Goal: Use online tool/utility: Utilize a website feature to perform a specific function

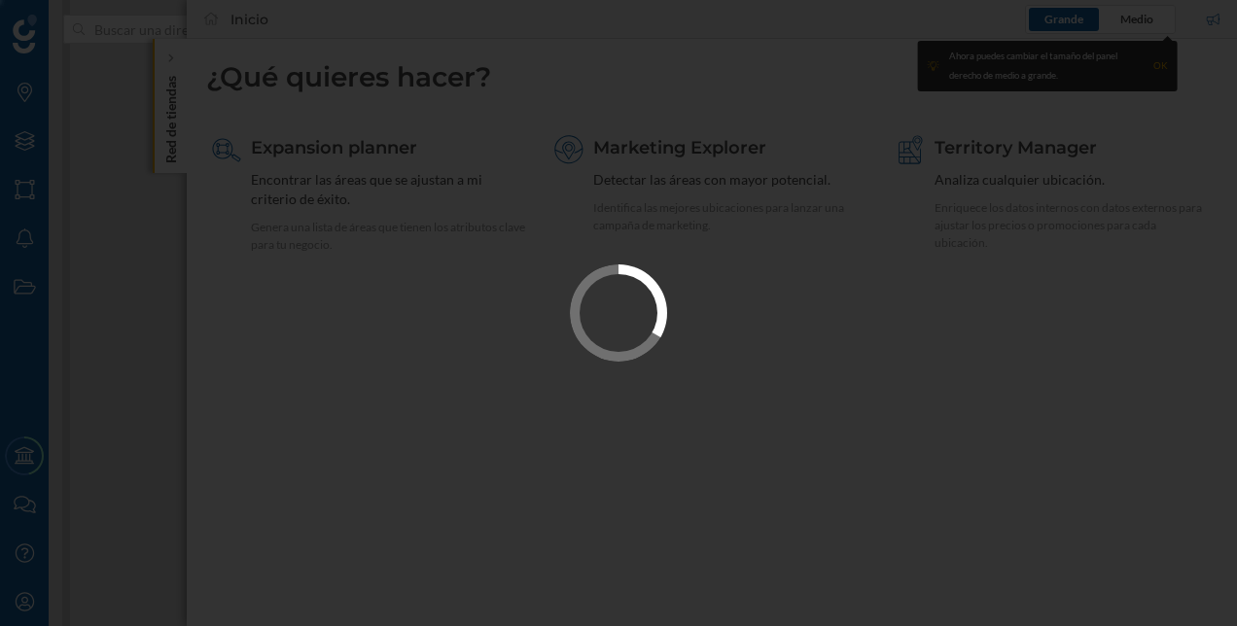
click at [375, 123] on div at bounding box center [618, 313] width 1237 height 626
click at [175, 67] on div at bounding box center [618, 313] width 1237 height 626
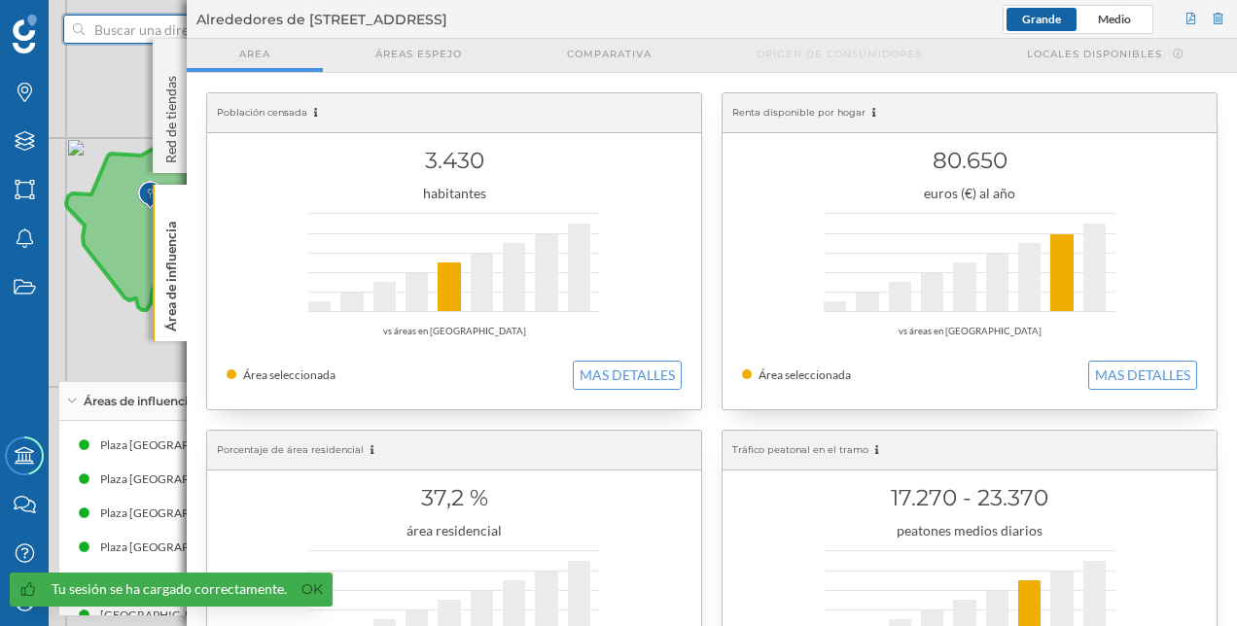
click at [107, 25] on input at bounding box center [194, 29] width 218 height 29
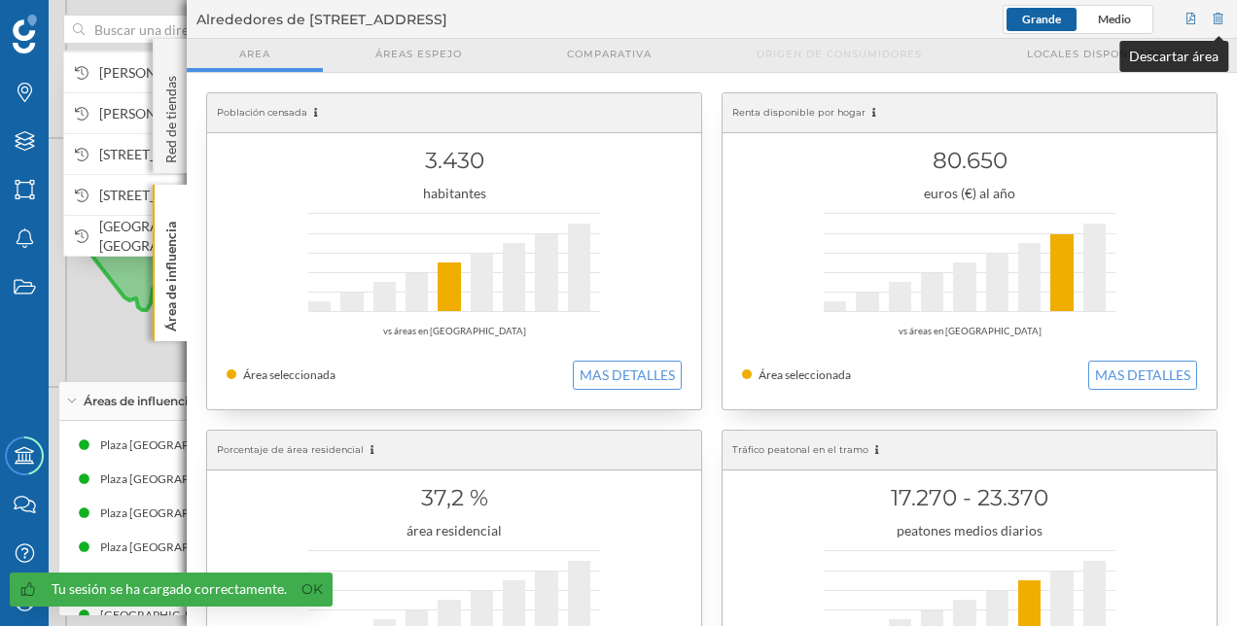
click at [1221, 17] on div at bounding box center [1219, 19] width 18 height 29
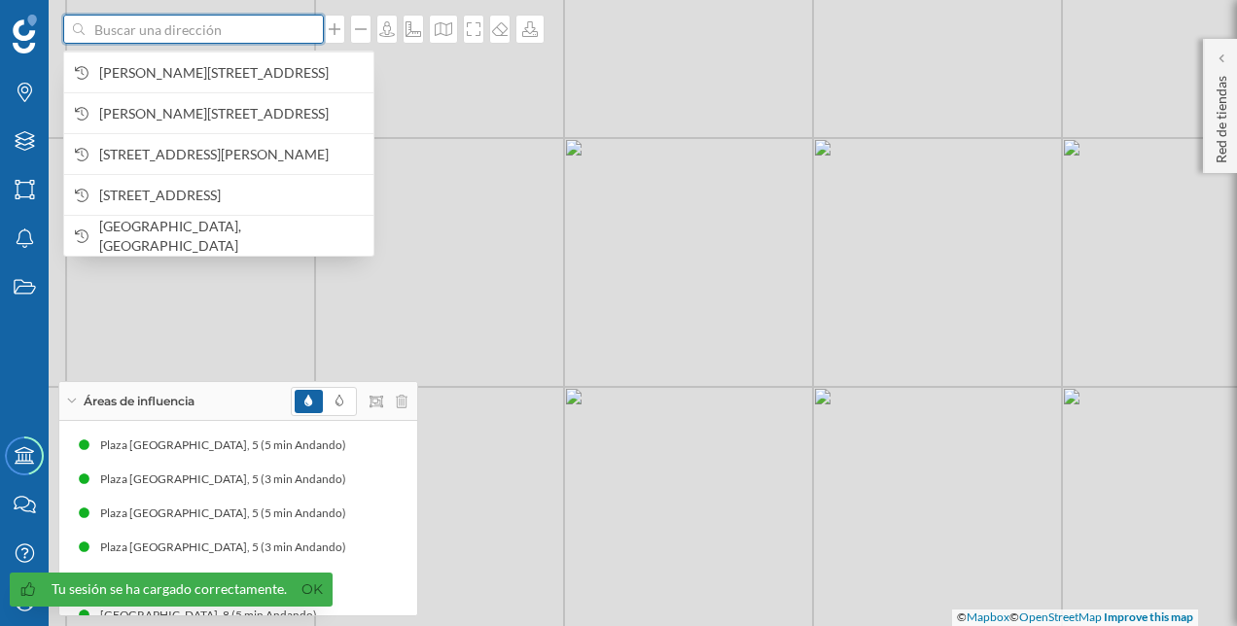
click at [178, 36] on input at bounding box center [194, 29] width 218 height 29
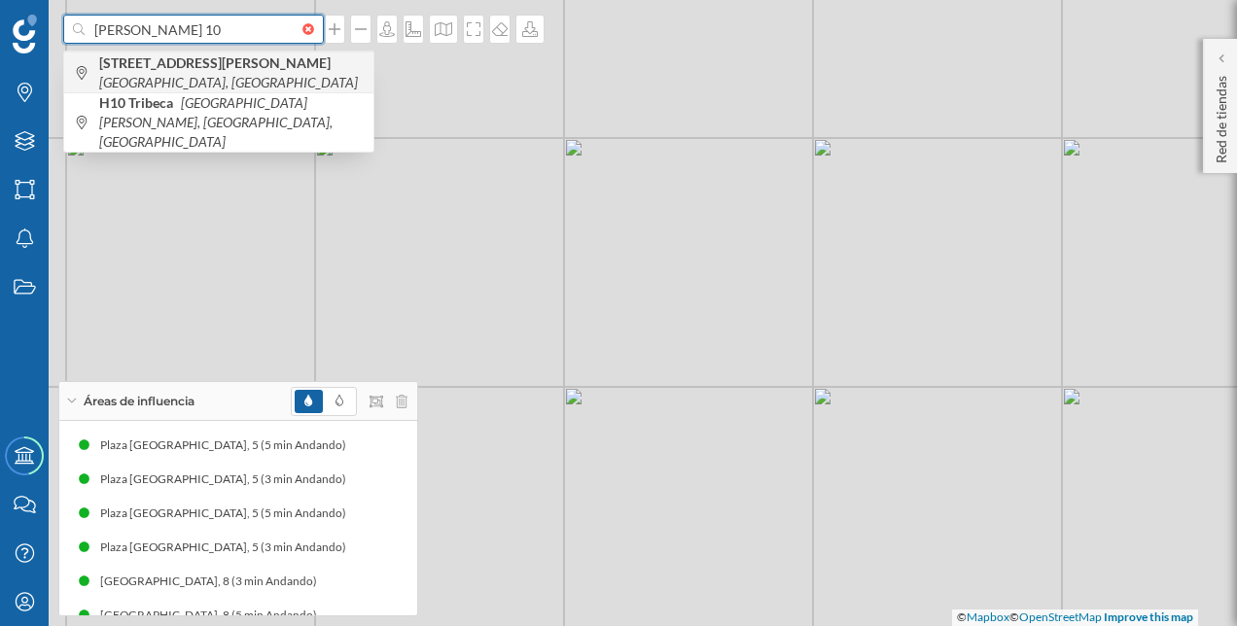
type input "[PERSON_NAME] 10"
click at [195, 71] on b "[STREET_ADDRESS][PERSON_NAME]" at bounding box center [217, 62] width 236 height 17
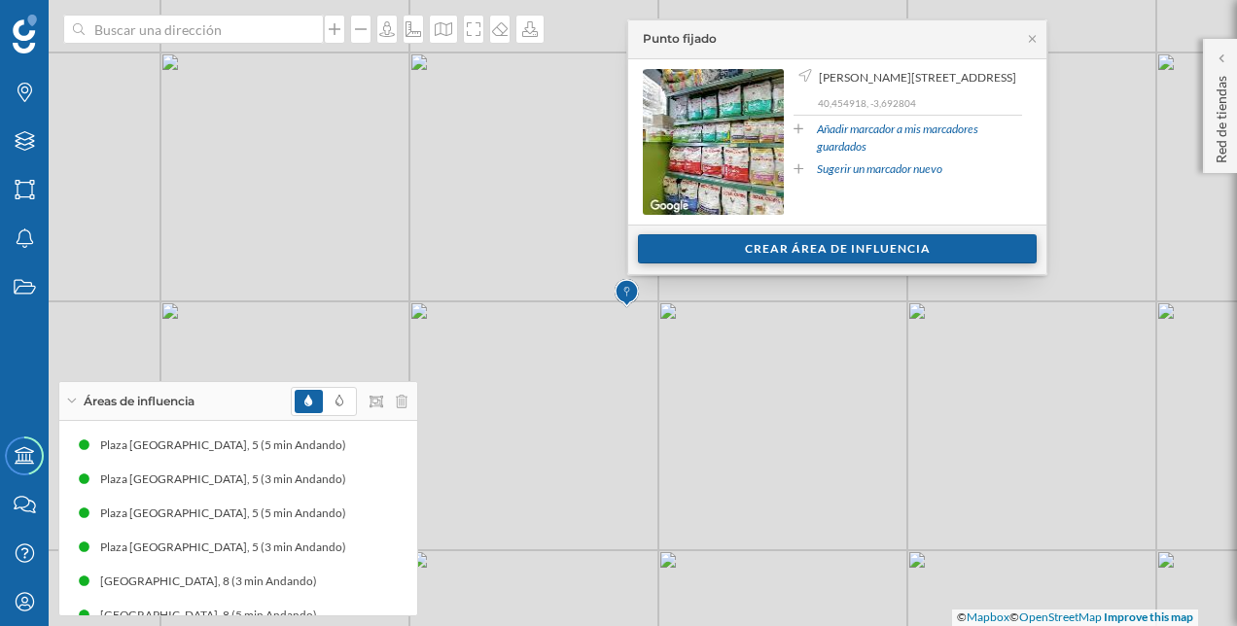
click at [692, 239] on div "Crear área de influencia" at bounding box center [837, 248] width 399 height 29
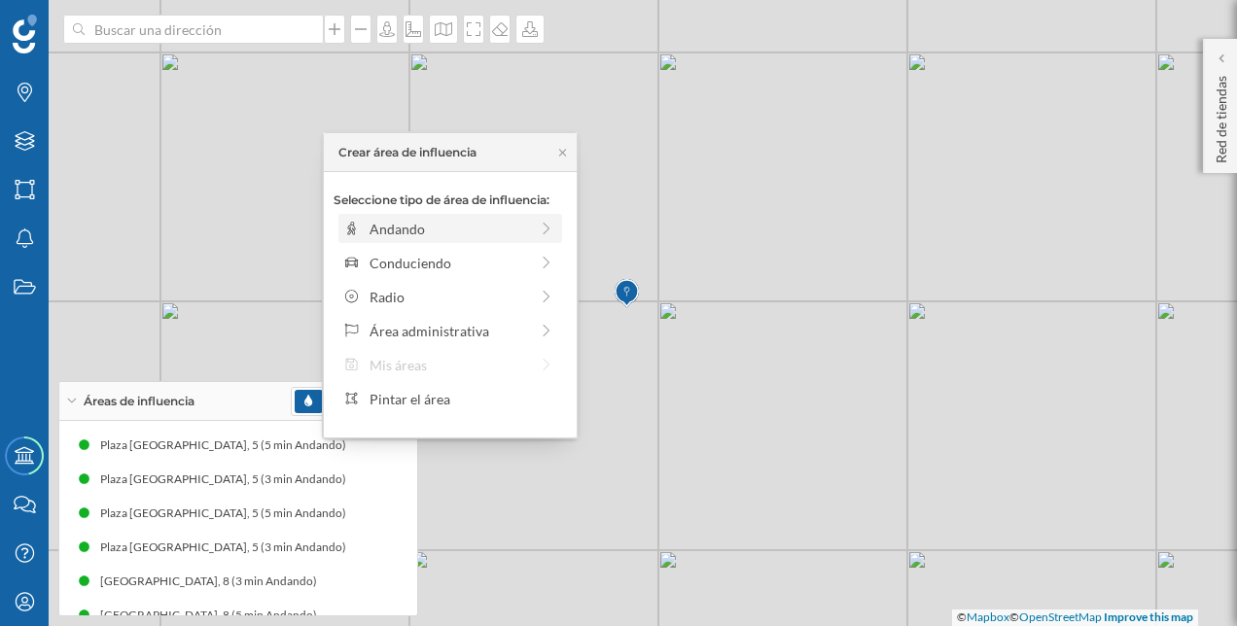
click at [530, 228] on div "Andando" at bounding box center [449, 229] width 212 height 20
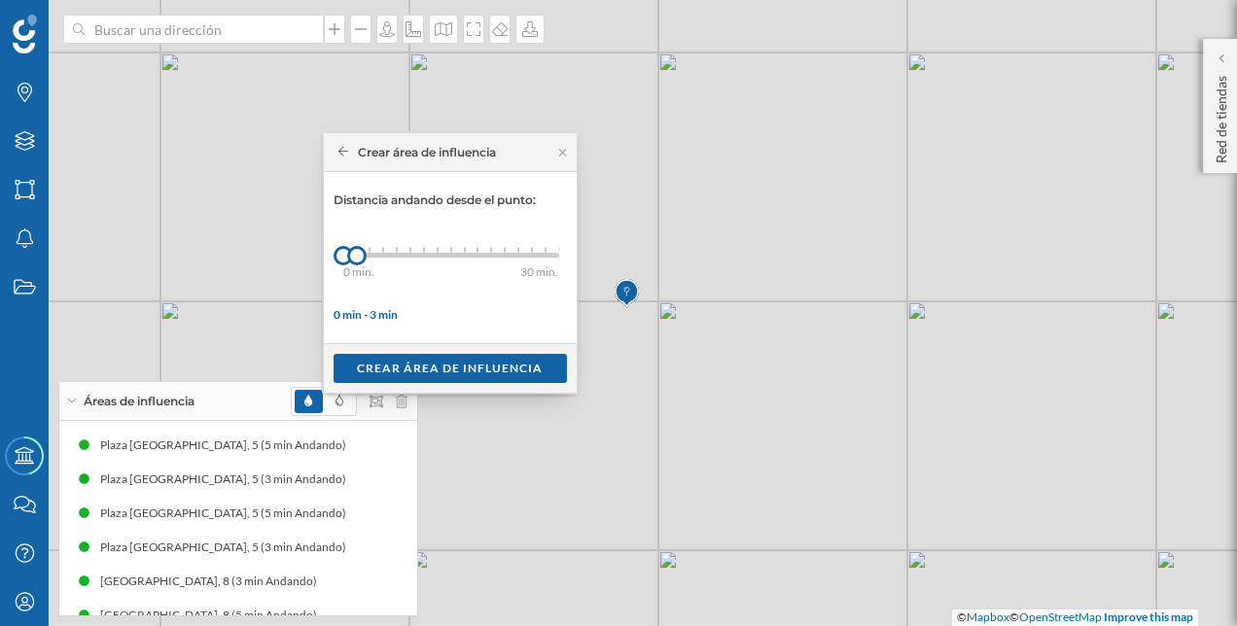
click at [387, 251] on div "0 min. 3 min. 4 min. 5 min. 6 min. 7 min. 8 min. 9 min. 10 min. 11 min. 12 min.…" at bounding box center [451, 255] width 216 height 24
click at [418, 375] on div "Crear área de influencia" at bounding box center [450, 367] width 233 height 29
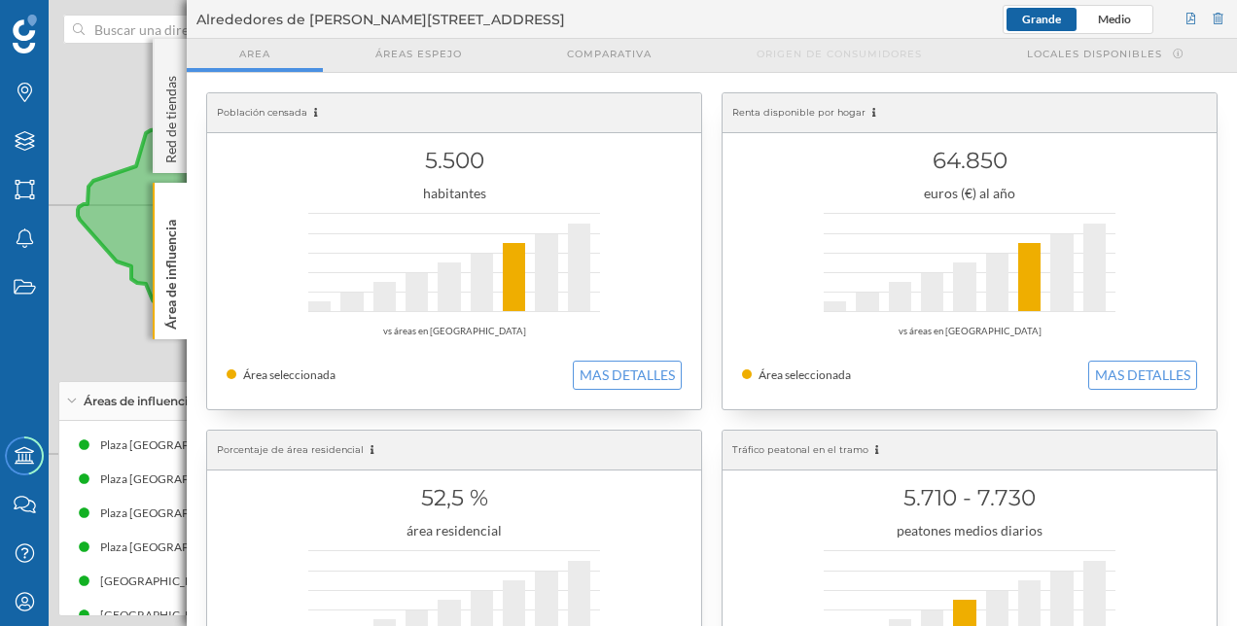
click at [1201, 25] on div "Grande Medio" at bounding box center [1115, 19] width 225 height 29
click at [1187, 10] on div at bounding box center [1191, 19] width 18 height 29
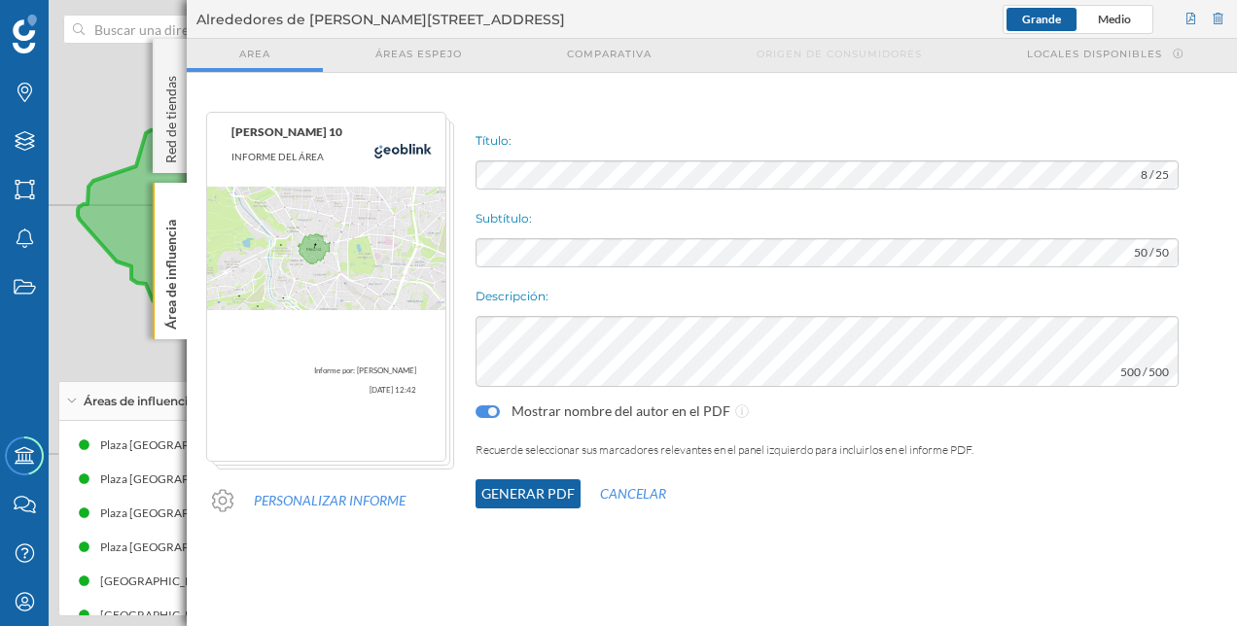
click at [527, 502] on button "Generar PDF" at bounding box center [528, 493] width 105 height 29
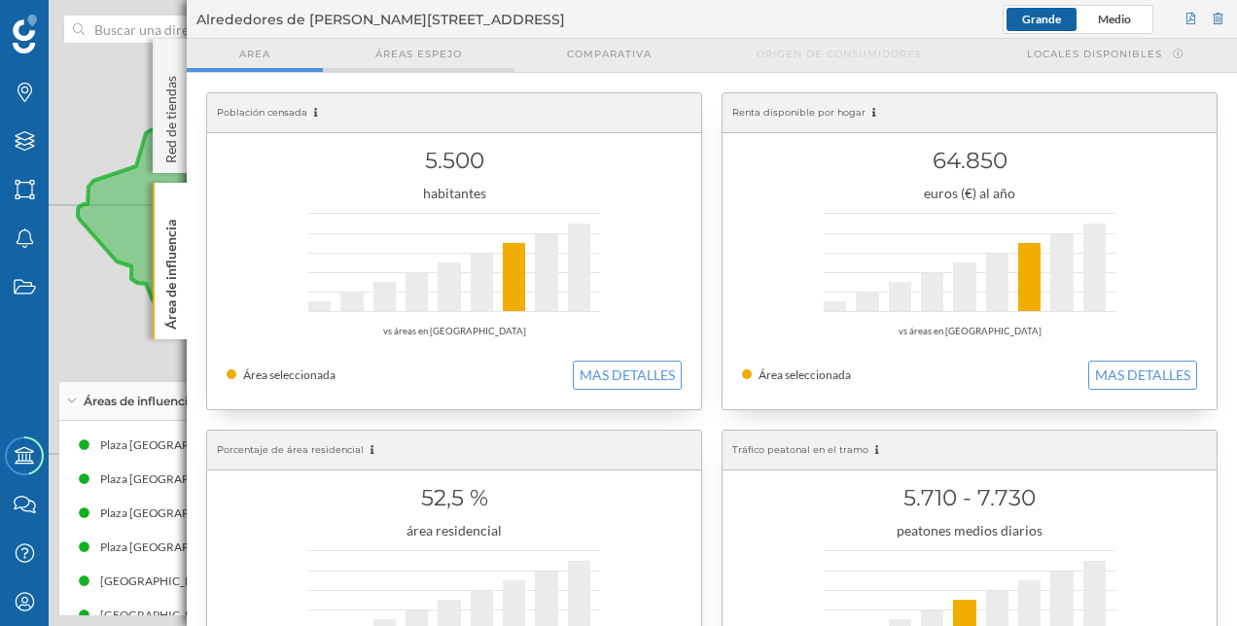
click at [418, 55] on span "Áreas espejo" at bounding box center [418, 54] width 87 height 15
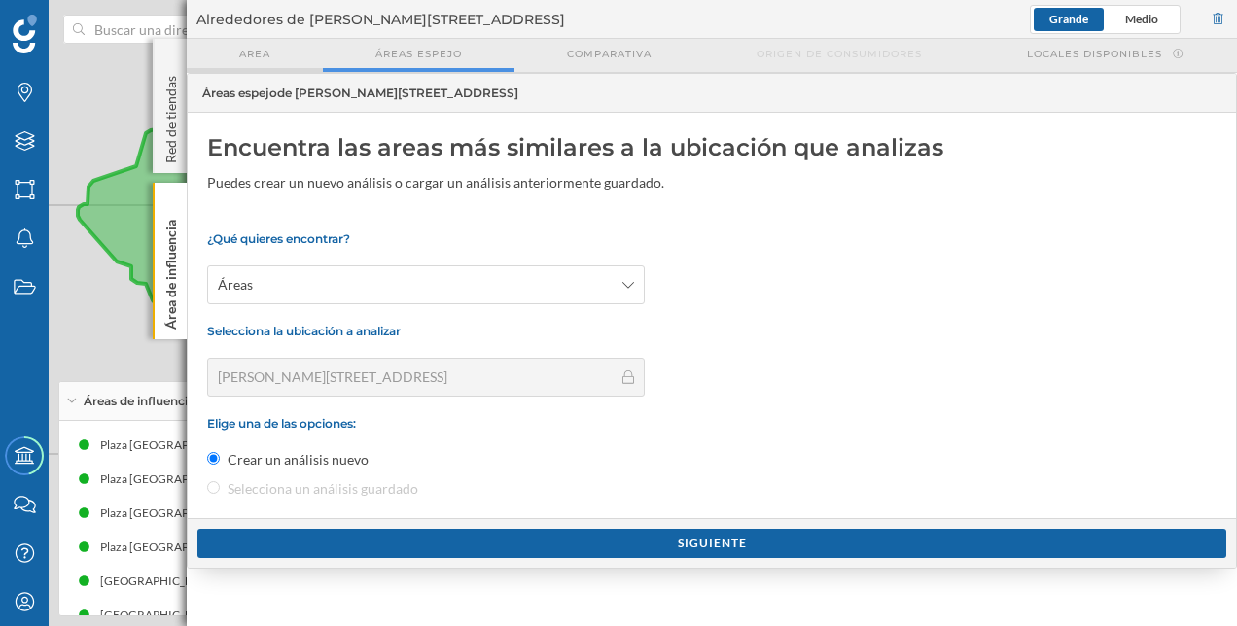
click at [305, 62] on div "Area" at bounding box center [255, 55] width 136 height 33
